Goal: Navigation & Orientation: Go to known website

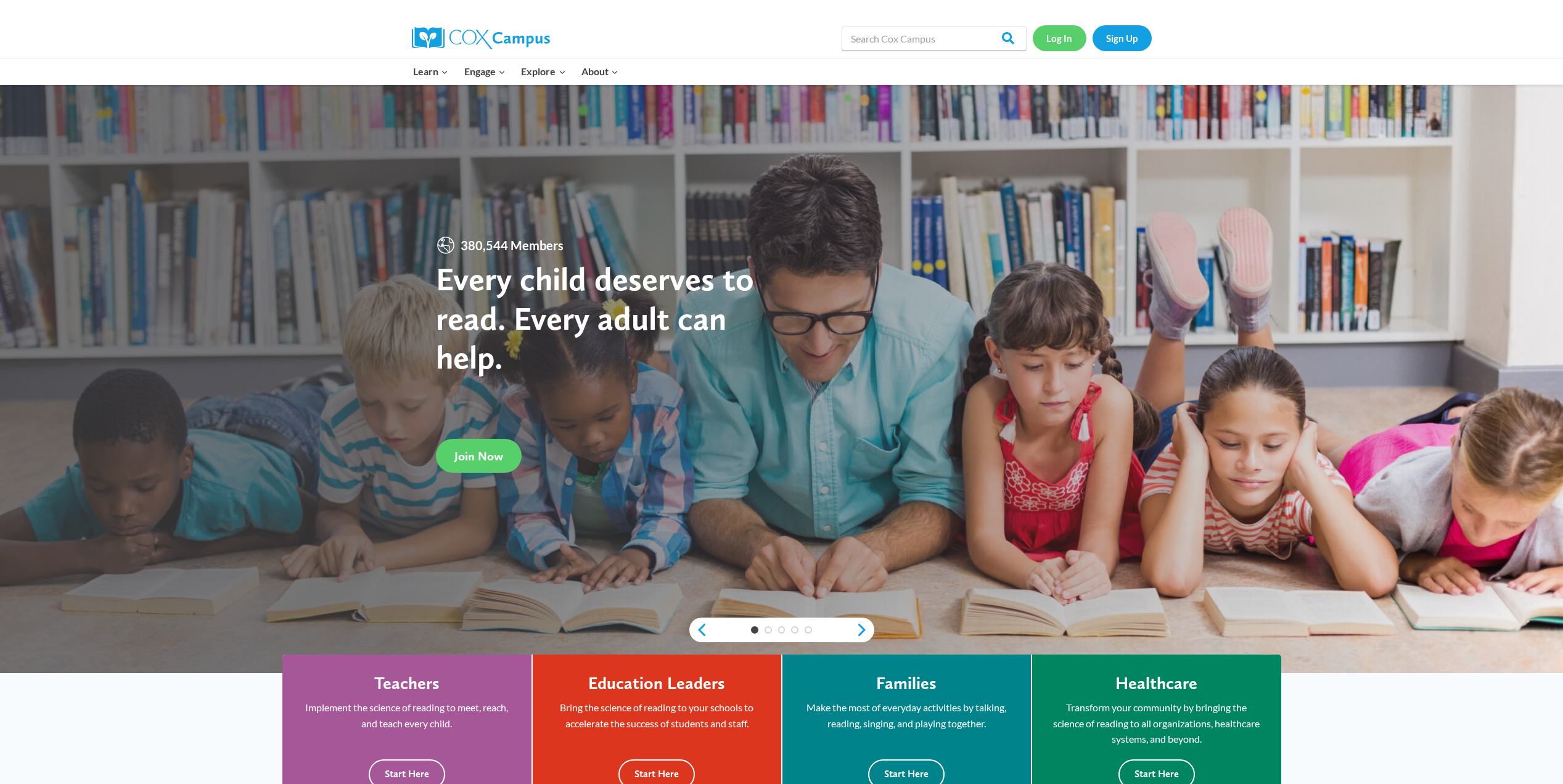
click at [1059, 41] on link "Log In" at bounding box center [1060, 38] width 54 height 26
click at [1065, 42] on link "Log In" at bounding box center [1060, 38] width 54 height 26
click at [1056, 36] on link "Log In" at bounding box center [1060, 38] width 54 height 26
